Goal: Task Accomplishment & Management: Use online tool/utility

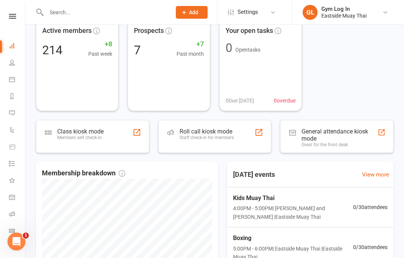
click at [192, 136] on div "Staff check-in for members" at bounding box center [207, 137] width 54 height 5
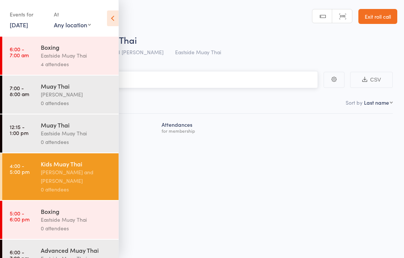
click at [217, 73] on input "search" at bounding box center [164, 79] width 307 height 17
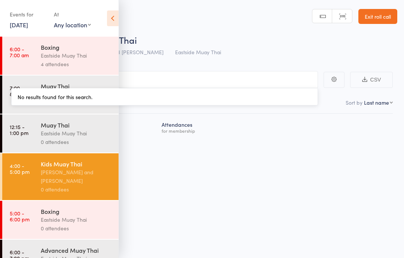
click at [116, 21] on icon at bounding box center [113, 18] width 12 height 16
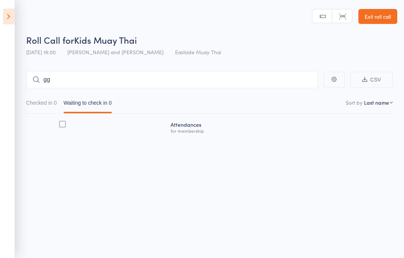
click at [91, 76] on input "gg" at bounding box center [172, 79] width 292 height 17
type input "g"
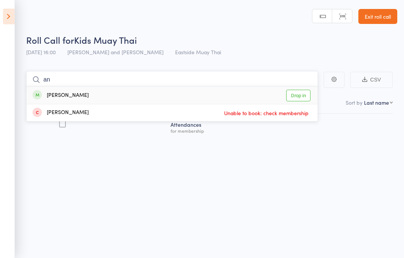
type input "a"
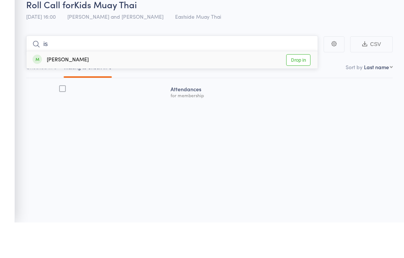
type input "is"
click at [297, 90] on link "Drop in" at bounding box center [298, 96] width 24 height 12
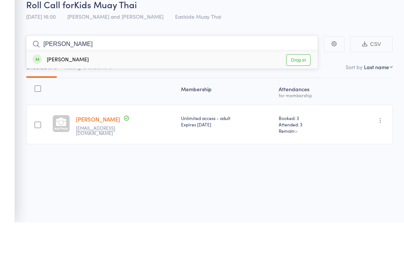
type input "[PERSON_NAME]"
click at [107, 87] on div "Will [PERSON_NAME] Drop in" at bounding box center [172, 95] width 291 height 17
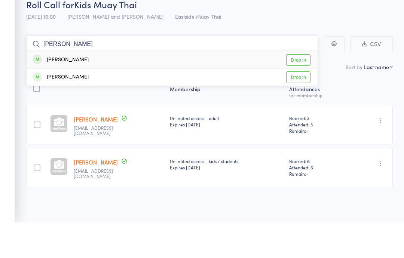
type input "[PERSON_NAME]"
click at [298, 90] on link "Drop in" at bounding box center [298, 96] width 24 height 12
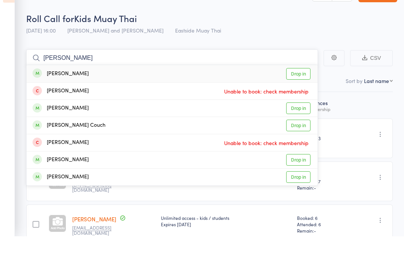
type input "[PERSON_NAME]"
click at [296, 90] on link "Drop in" at bounding box center [298, 96] width 24 height 12
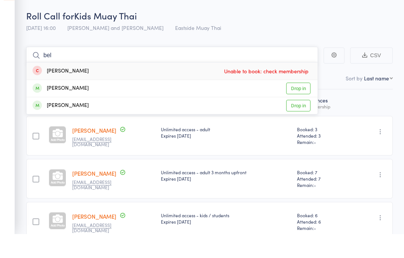
type input "bel"
click at [303, 124] on link "Drop in" at bounding box center [298, 130] width 24 height 12
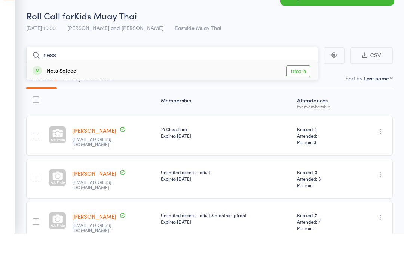
type input "ness"
click at [294, 90] on link "Drop in" at bounding box center [298, 96] width 24 height 12
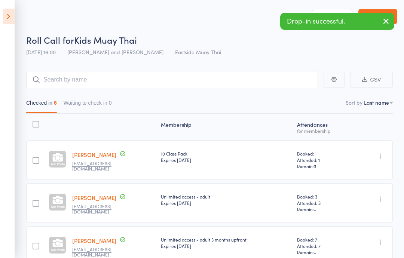
click at [389, 24] on icon "button" at bounding box center [386, 20] width 9 height 9
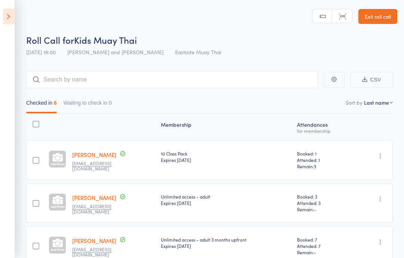
click at [3, 12] on icon at bounding box center [9, 17] width 12 height 16
